Goal: Find specific page/section: Find specific page/section

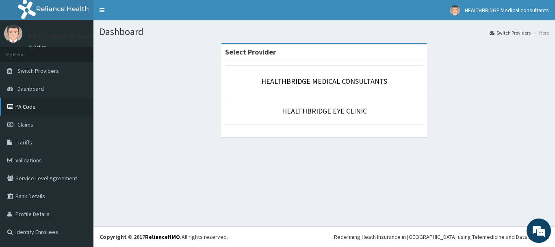
click at [40, 108] on link "PA Code" at bounding box center [46, 106] width 93 height 18
click at [35, 139] on link "Tariffs" at bounding box center [46, 142] width 93 height 18
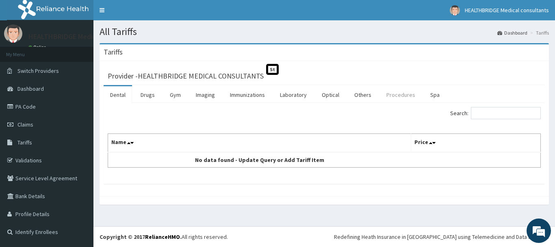
drag, startPoint x: 394, startPoint y: 91, endPoint x: 397, endPoint y: 100, distance: 9.3
click at [395, 91] on link "Procedures" at bounding box center [401, 94] width 42 height 17
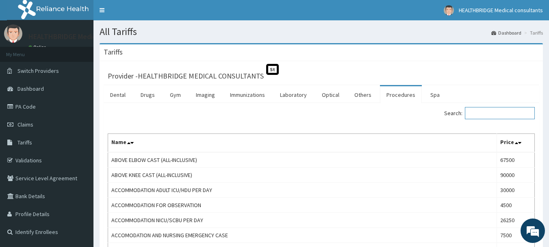
click at [496, 114] on input "Search:" at bounding box center [500, 113] width 70 height 12
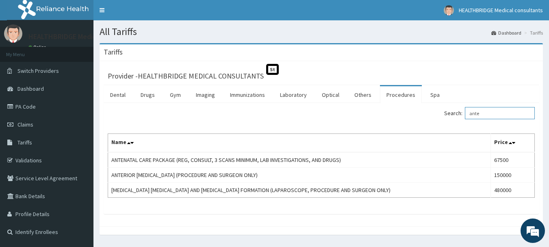
type input "ante"
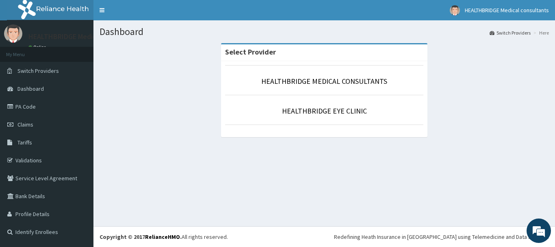
click at [43, 107] on link "PA Code" at bounding box center [46, 106] width 93 height 18
